Goal: Check status

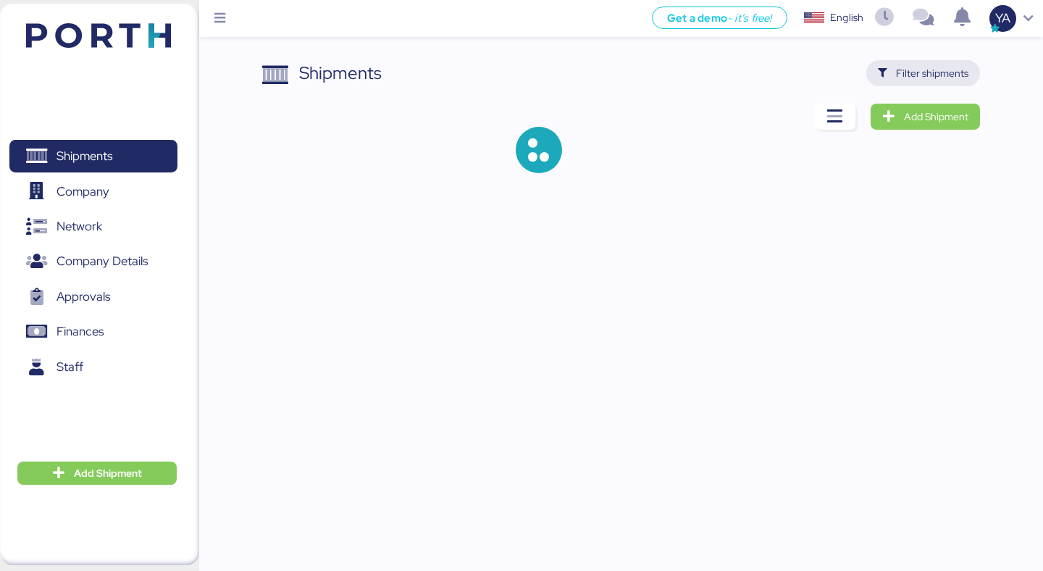
click at [939, 70] on span "Filter shipments" at bounding box center [932, 72] width 72 height 17
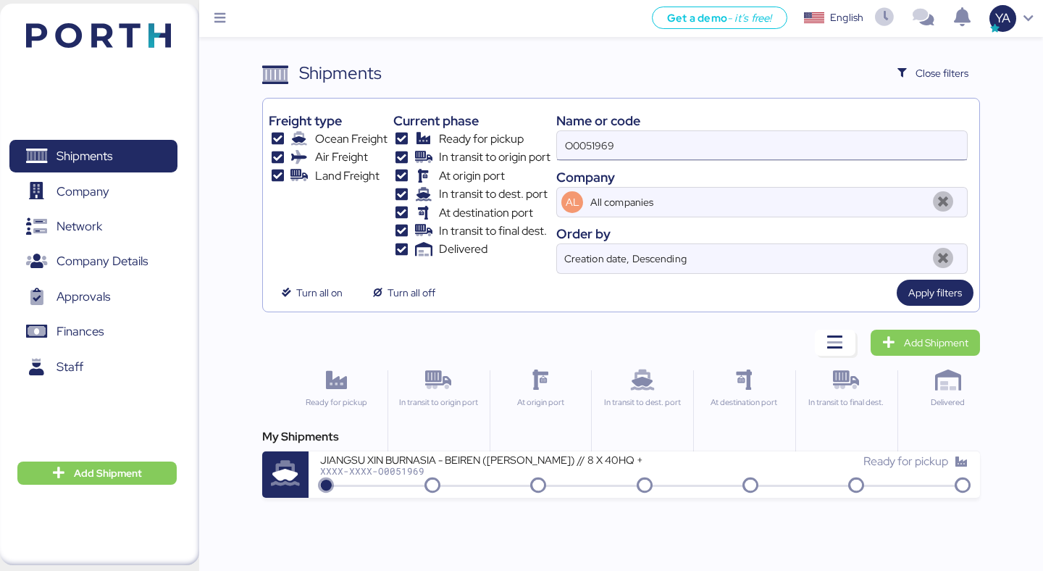
click at [750, 151] on input "O0051969" at bounding box center [762, 145] width 410 height 29
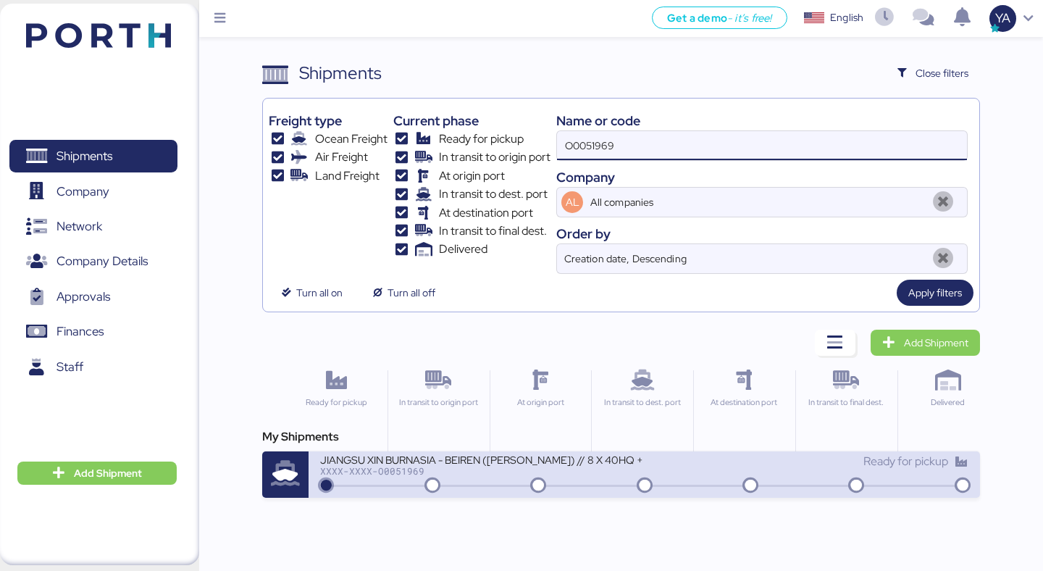
click at [482, 486] on div at bounding box center [644, 485] width 642 height 2
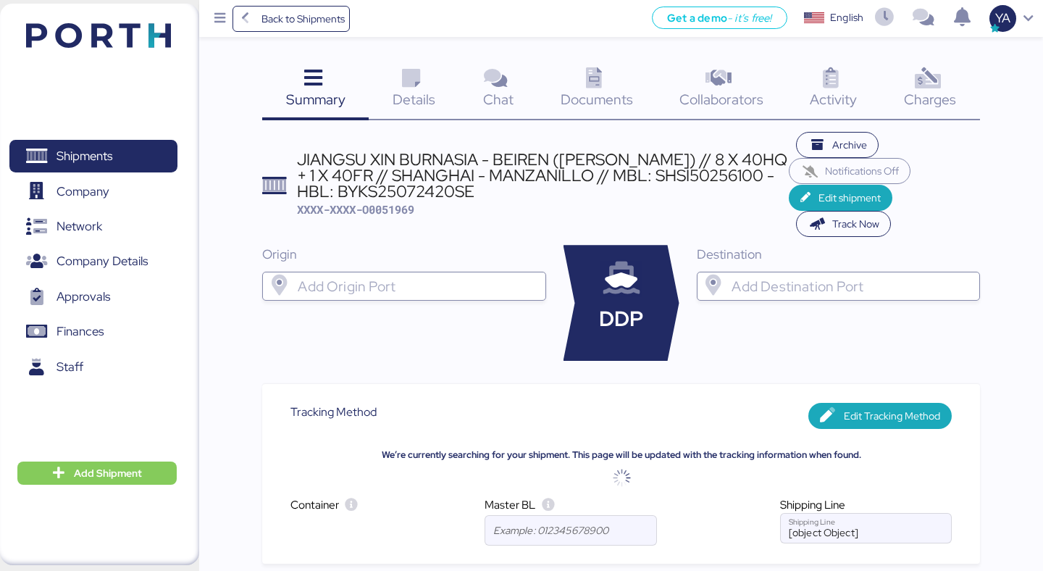
click at [919, 88] on icon at bounding box center [927, 78] width 31 height 21
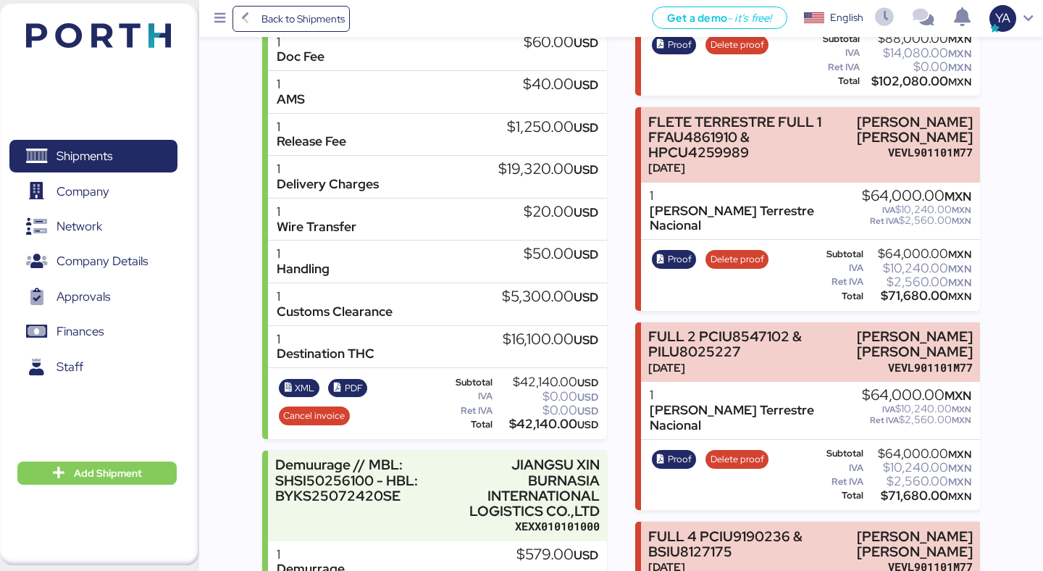
scroll to position [358, 0]
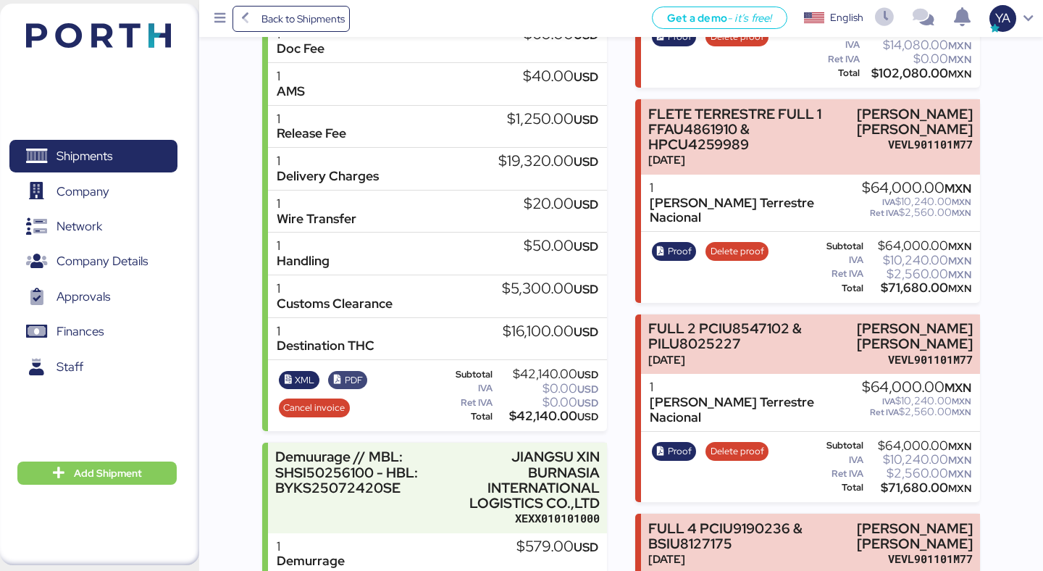
click at [337, 384] on icon "button" at bounding box center [337, 379] width 9 height 9
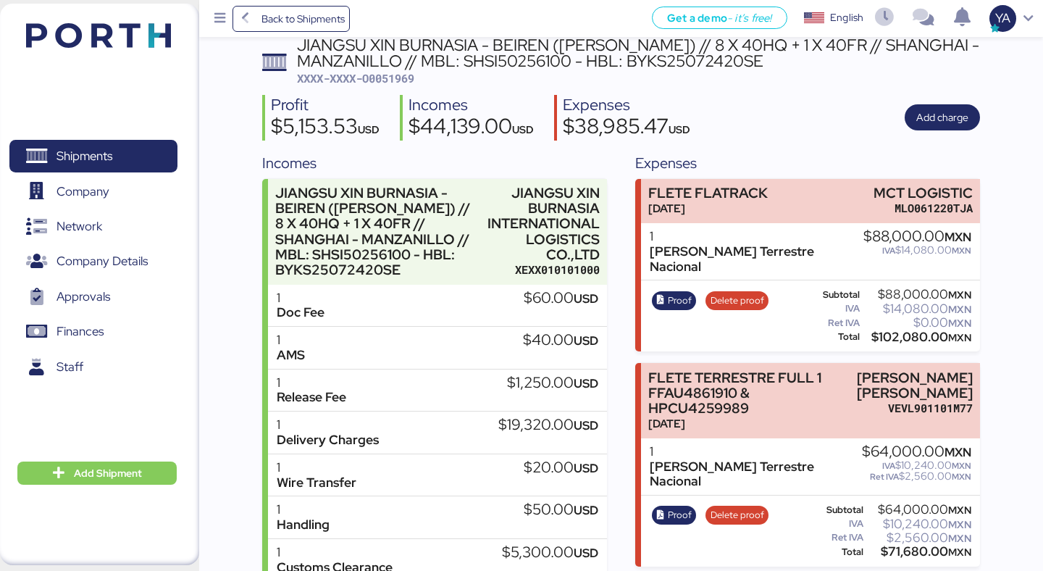
scroll to position [0, 0]
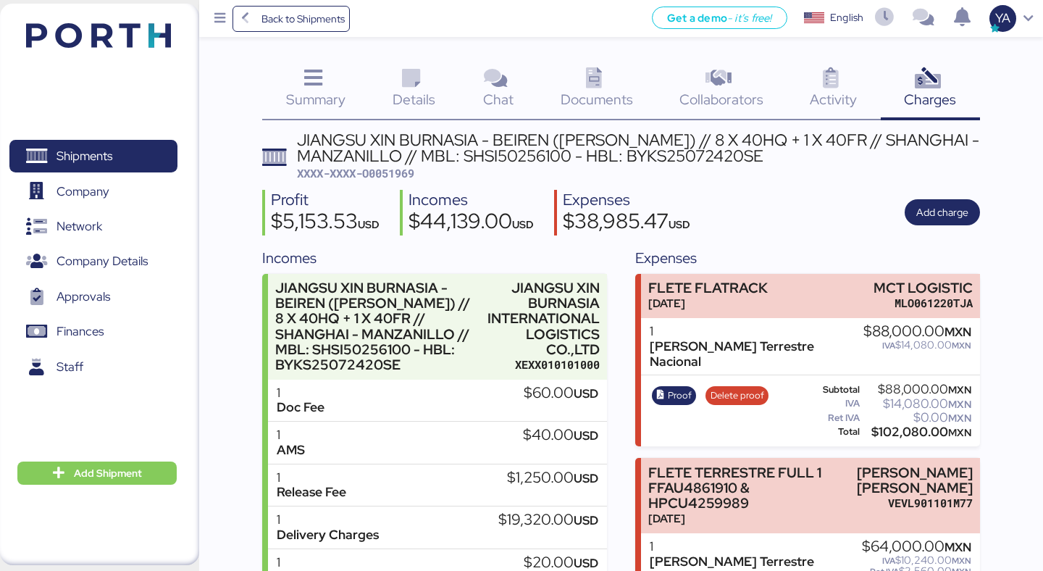
click at [298, 154] on div "JIANGSU XIN BURNASIA - BEIREN ([PERSON_NAME]) // 8 X 40HQ + 1 X 40FR // SHANGHA…" at bounding box center [638, 148] width 683 height 33
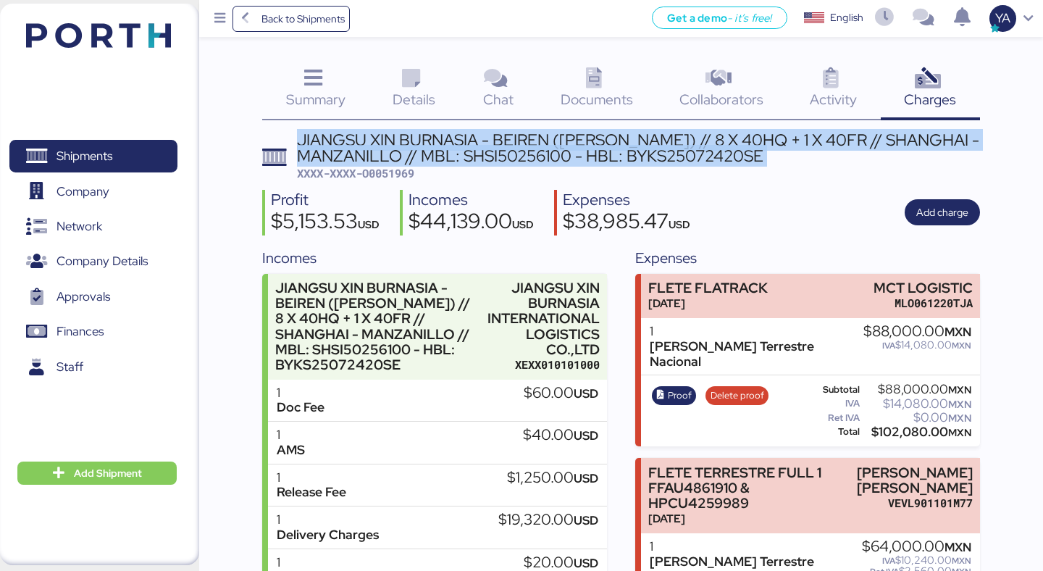
click at [298, 154] on div "JIANGSU XIN BURNASIA - BEIREN ([PERSON_NAME]) // 8 X 40HQ + 1 X 40FR // SHANGHA…" at bounding box center [638, 148] width 683 height 33
